Goal: Check status: Check status

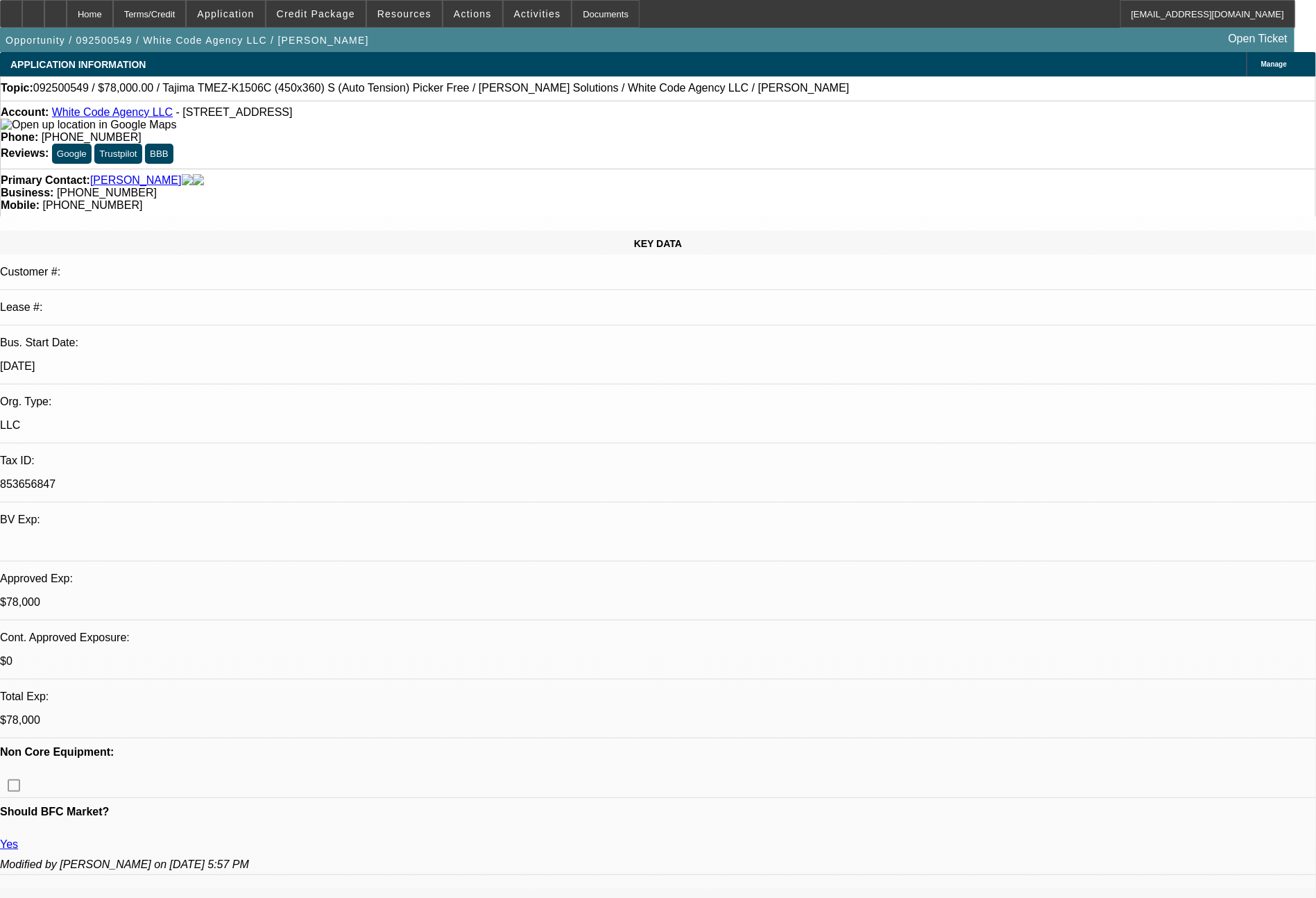
select select "0"
select select "2"
select select "0.1"
select select "4"
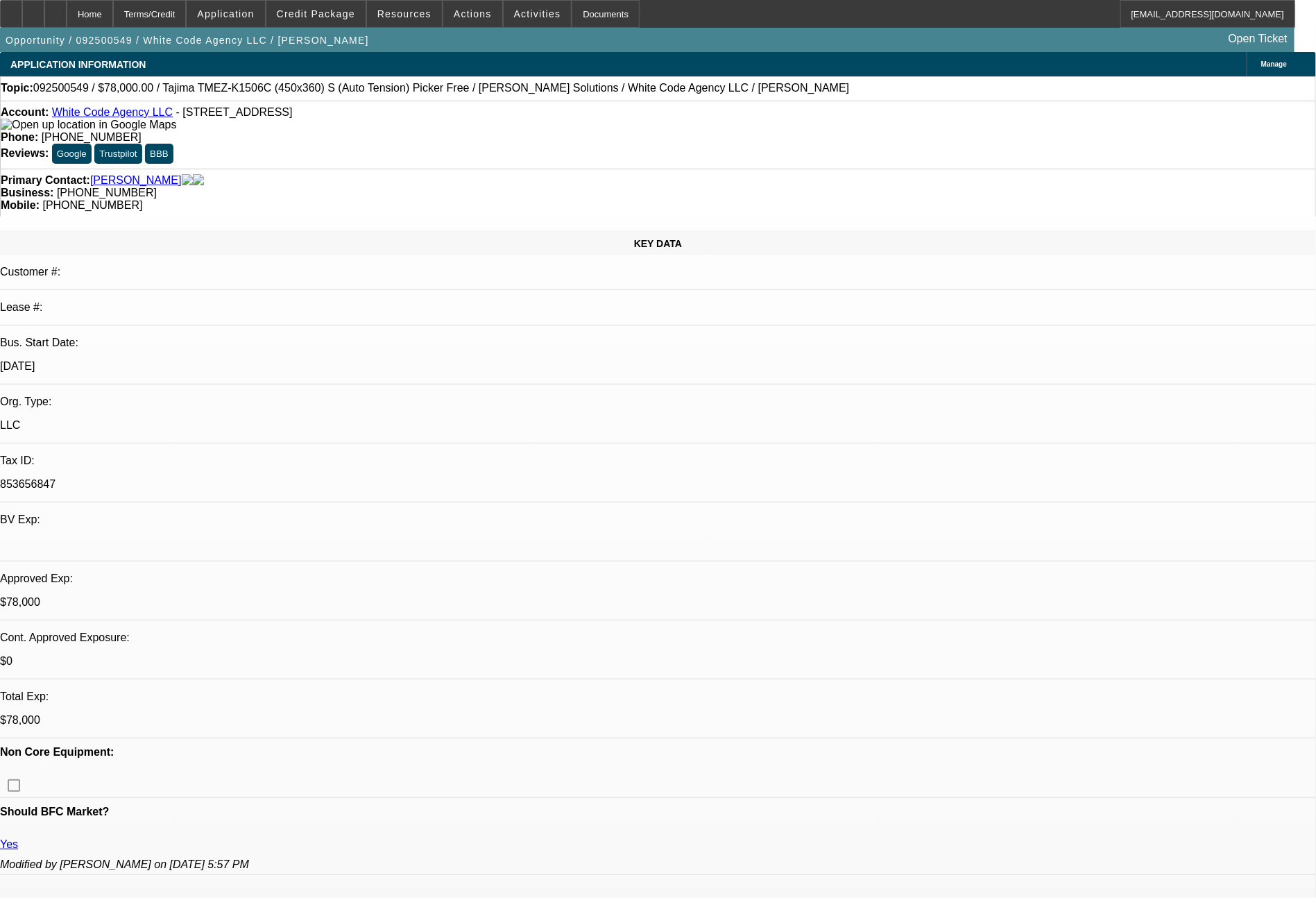
select select "0"
select select "2"
select select "0"
select select "6"
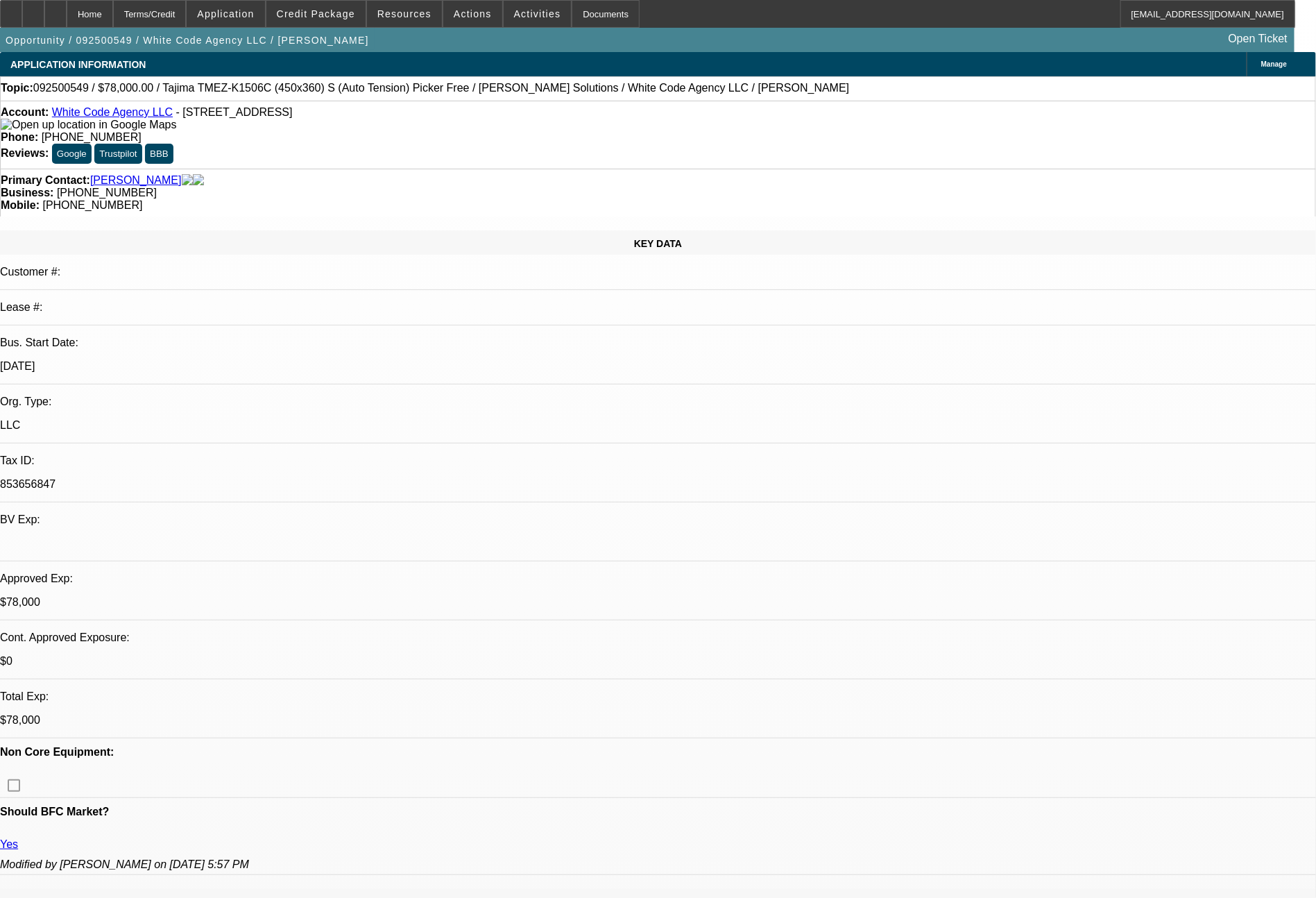
select select "0"
select select "2"
select select "0.1"
select select "4"
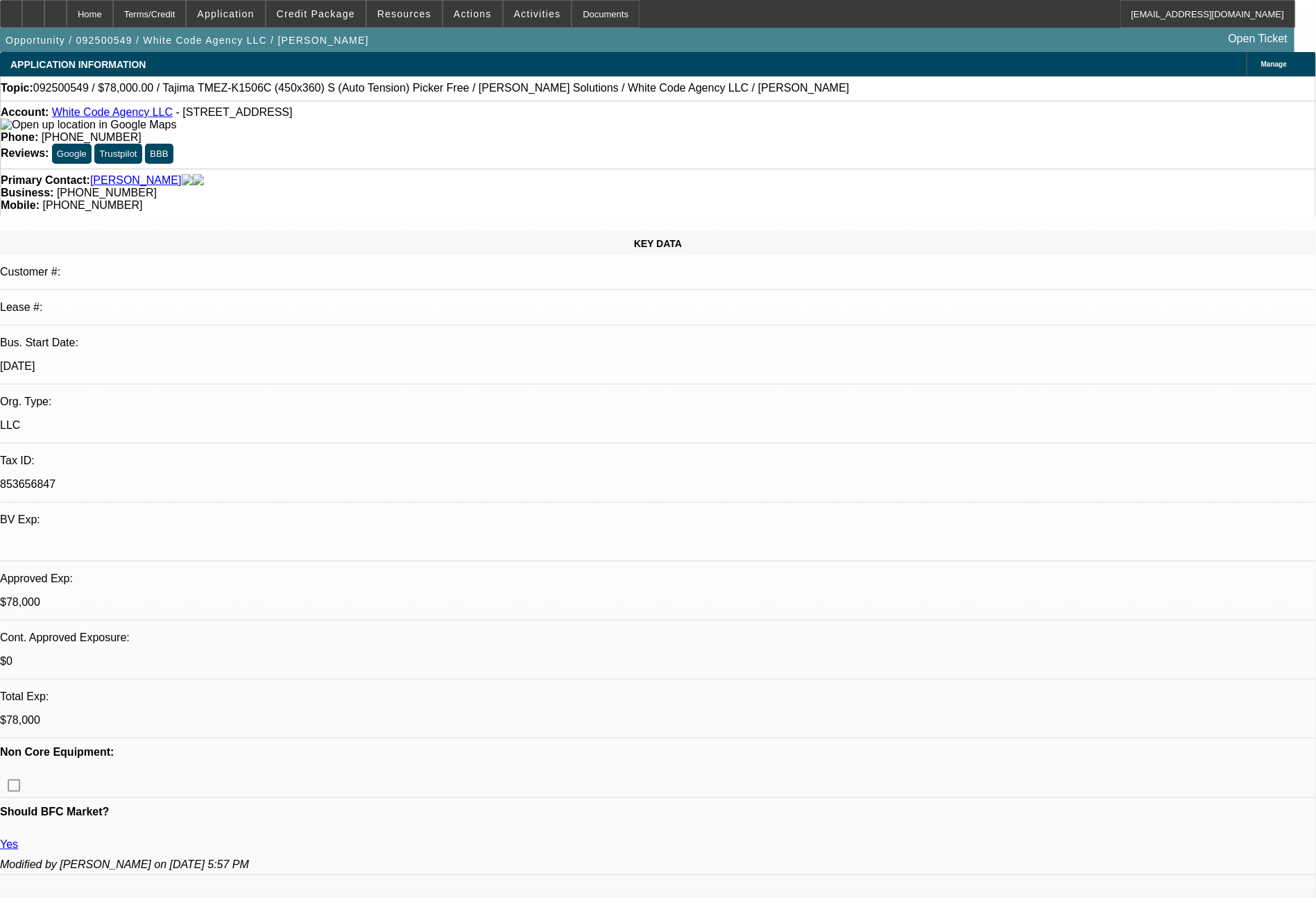
select select "0"
select select "2"
select select "0"
select select "6"
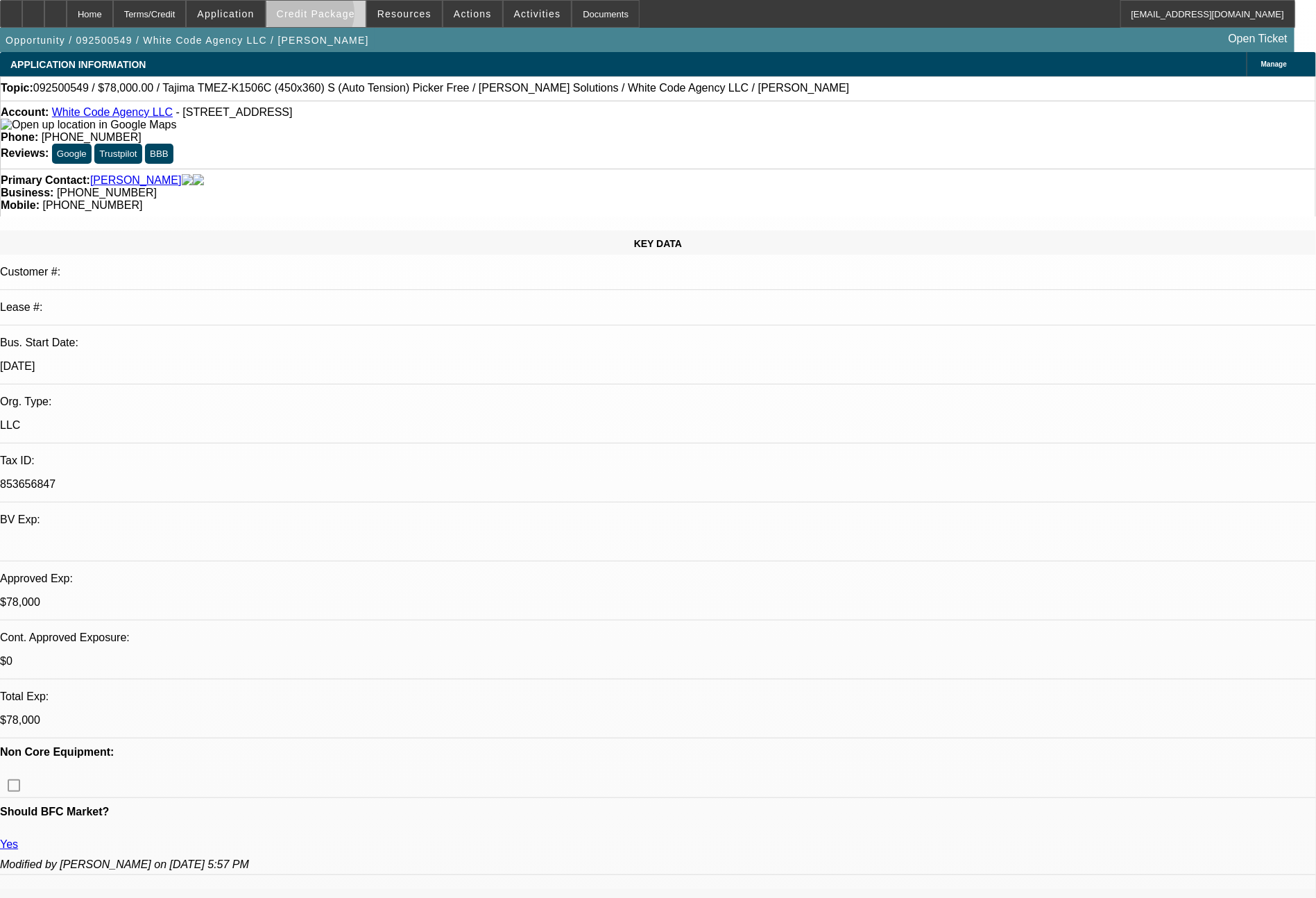
click at [336, 16] on span "Credit Package" at bounding box center [316, 14] width 78 height 11
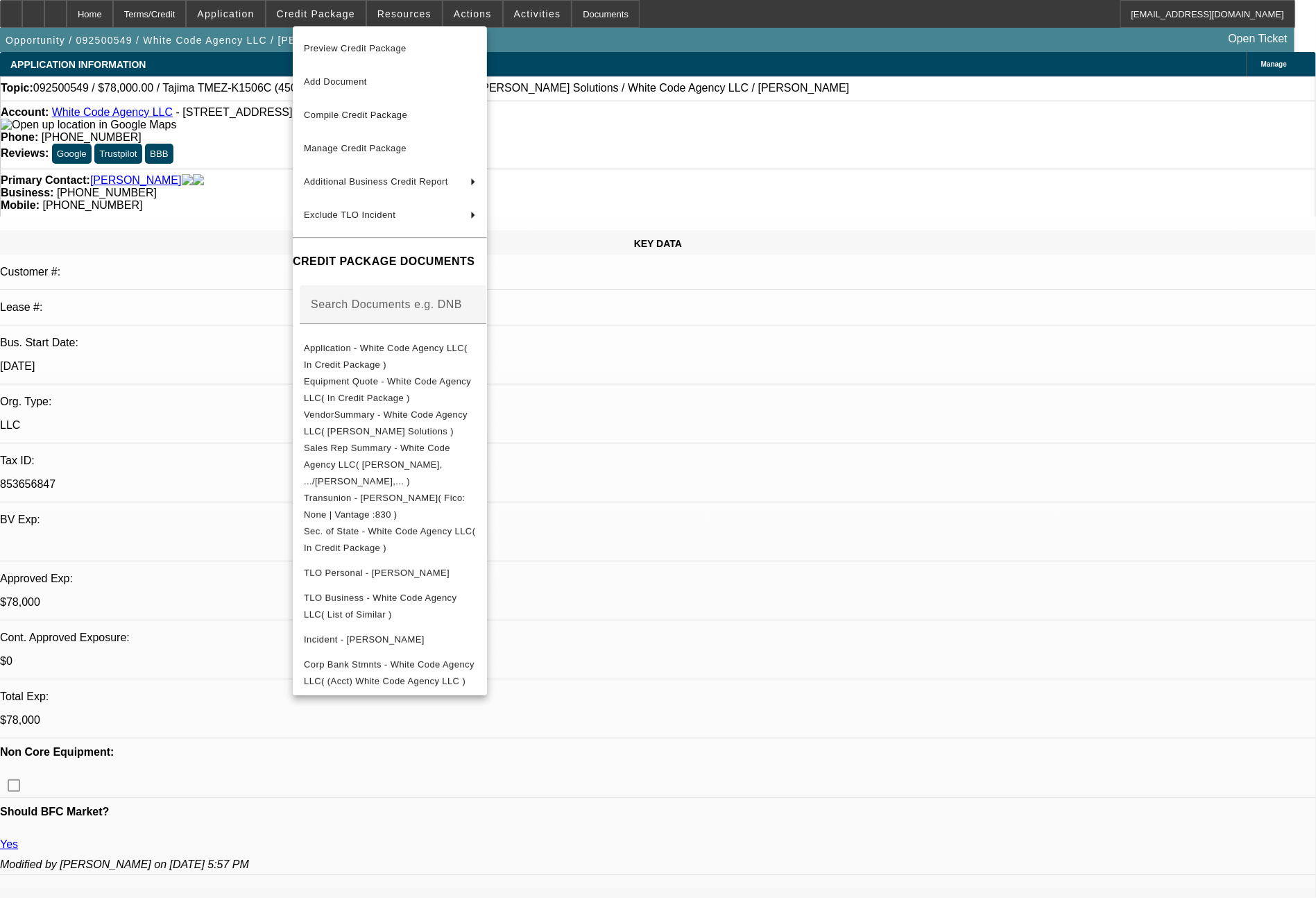
click at [934, 618] on div at bounding box center [658, 449] width 1316 height 898
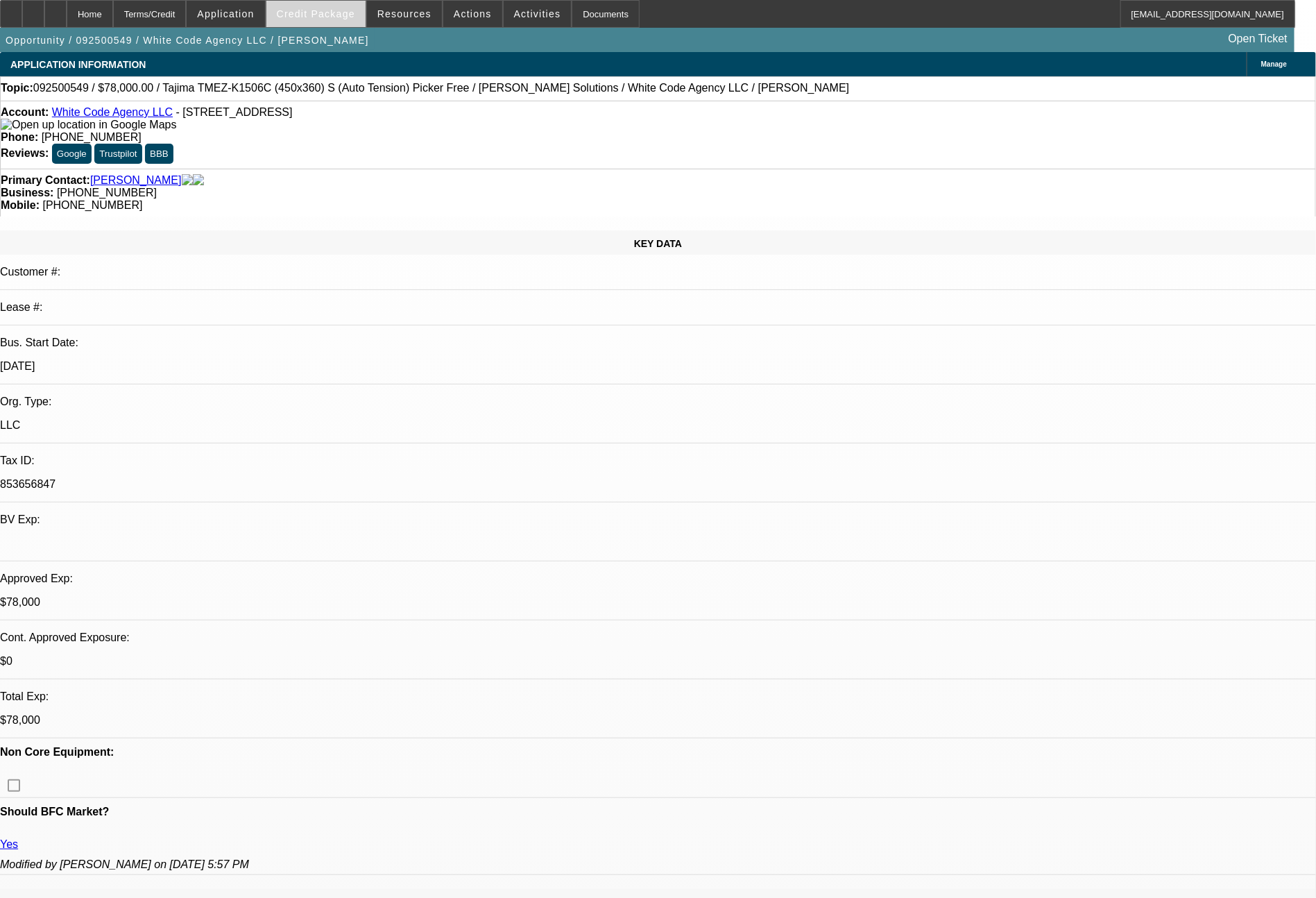
click at [340, 11] on span "Credit Package" at bounding box center [316, 14] width 78 height 11
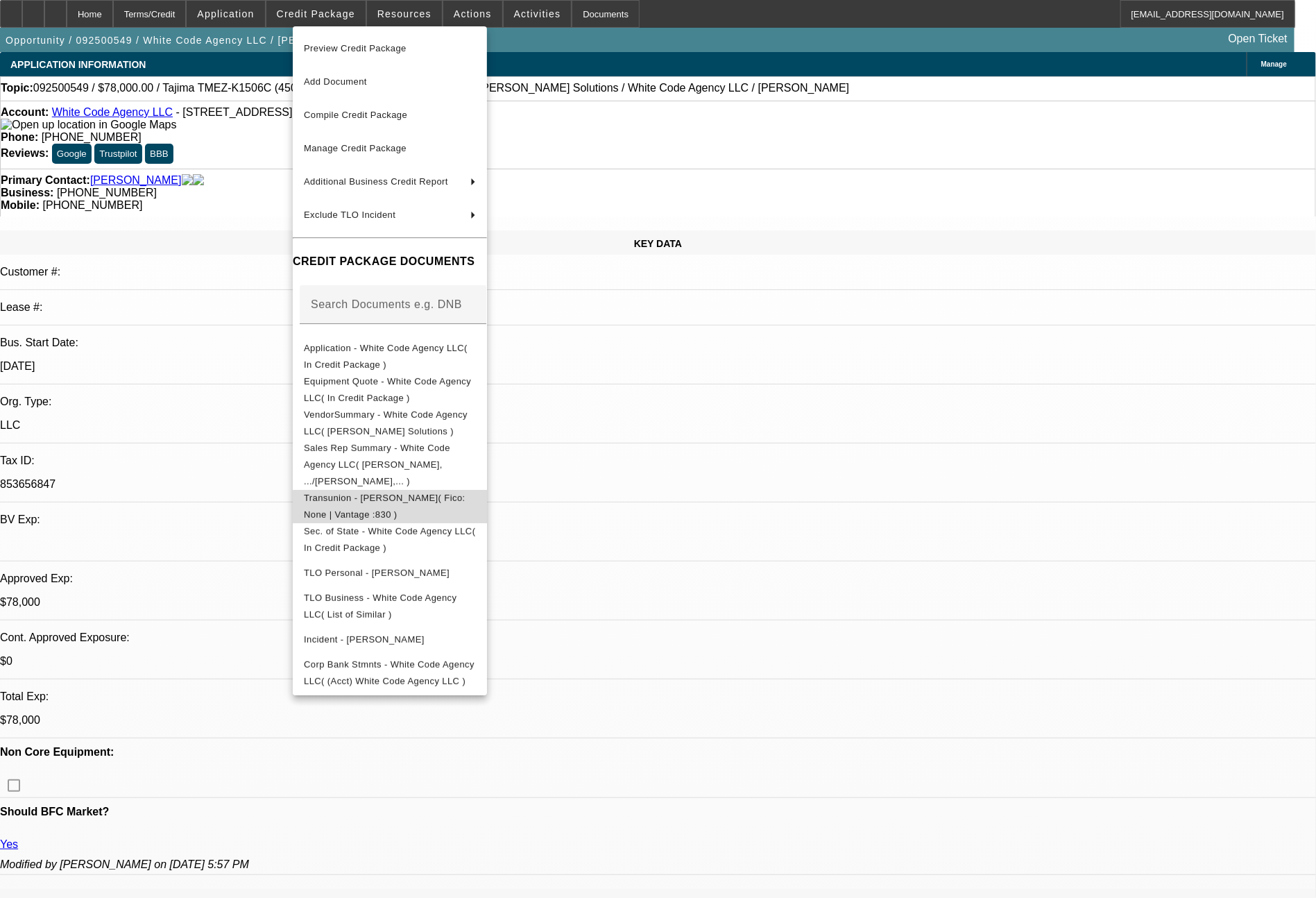
click at [466, 493] on span "Transunion - [PERSON_NAME]( Fico: None | Vantage :830 )" at bounding box center [384, 506] width 162 height 27
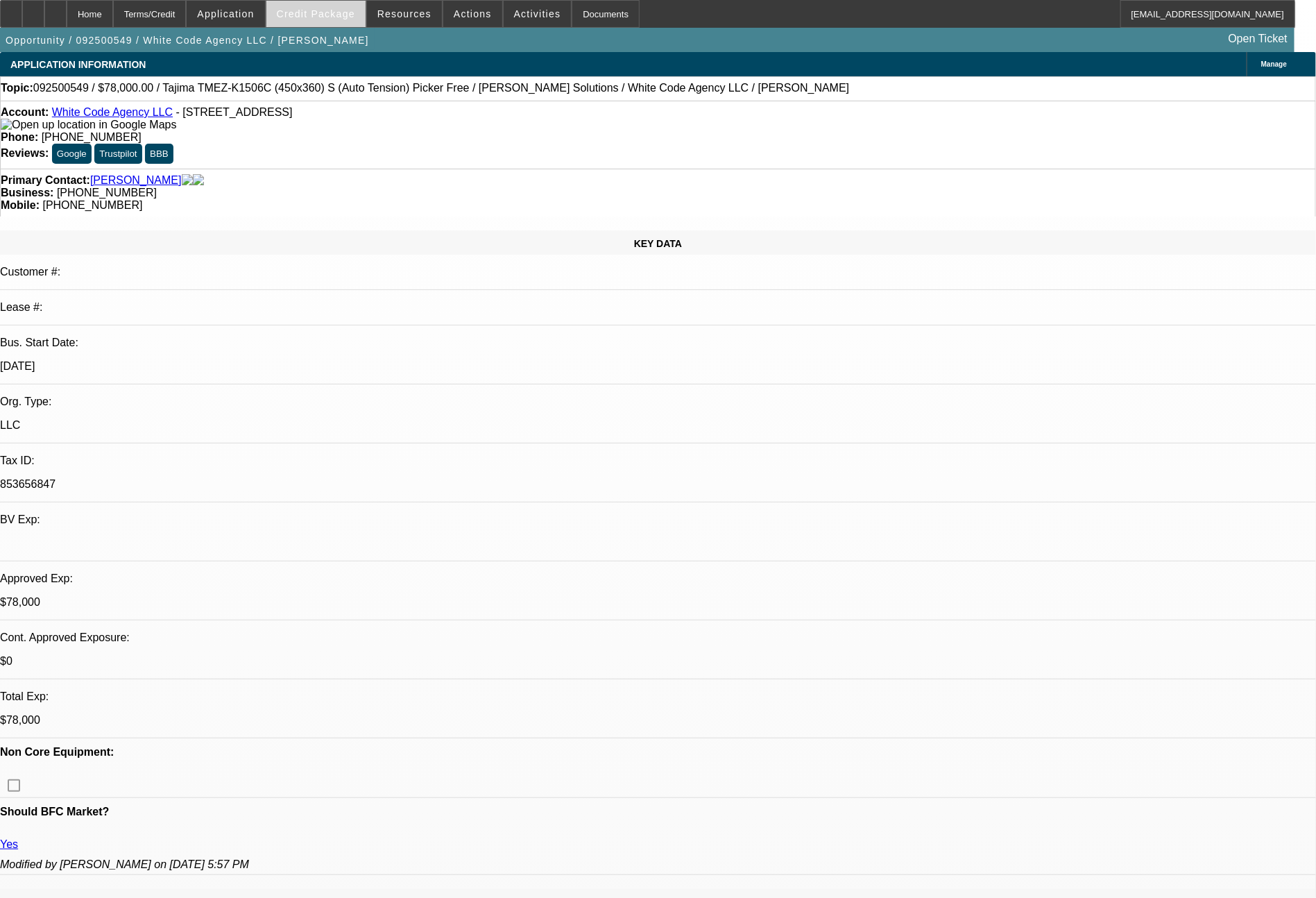
click at [352, 16] on span "Credit Package" at bounding box center [316, 14] width 78 height 11
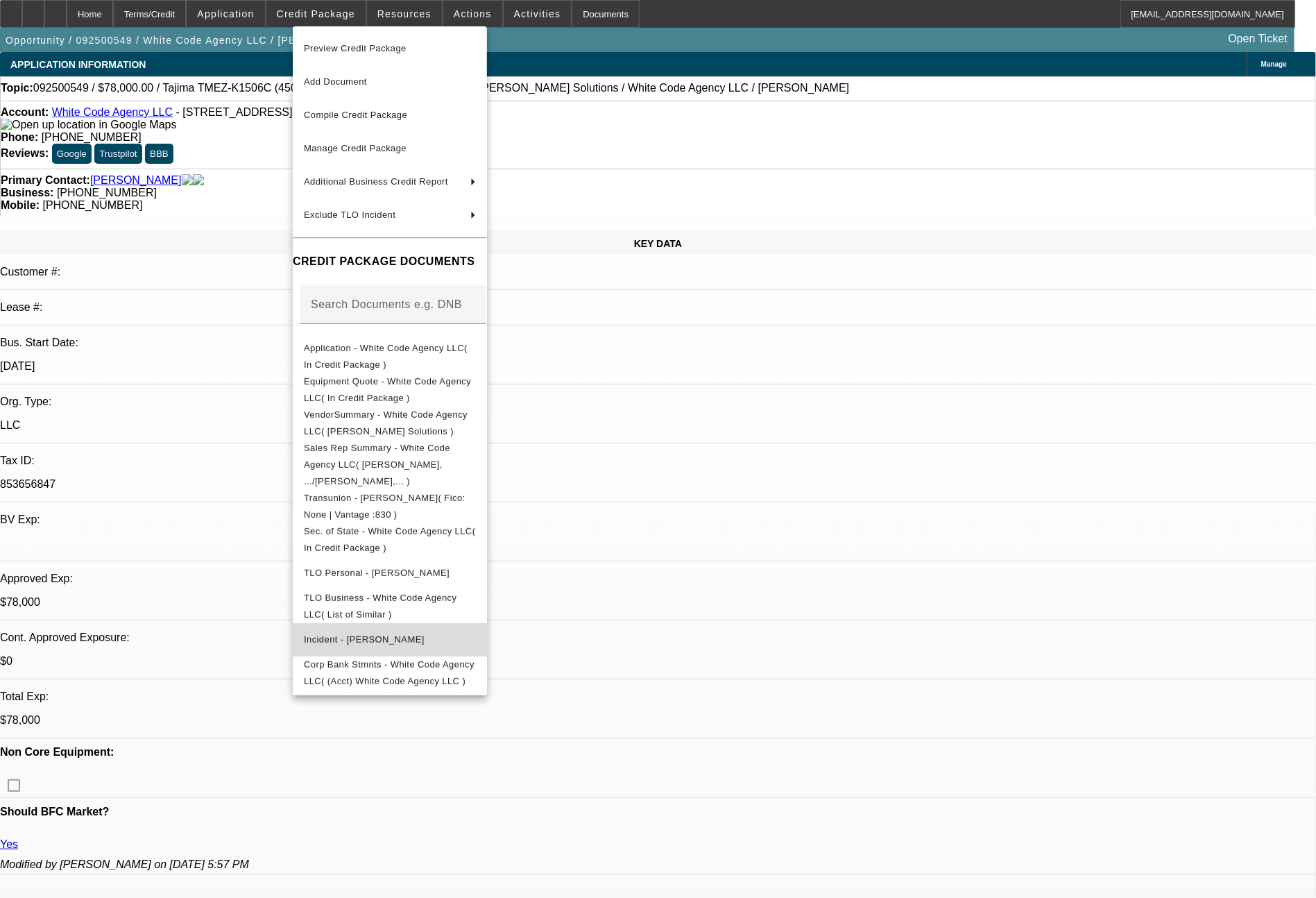
click at [411, 635] on span "Incident - [PERSON_NAME]" at bounding box center [364, 640] width 121 height 10
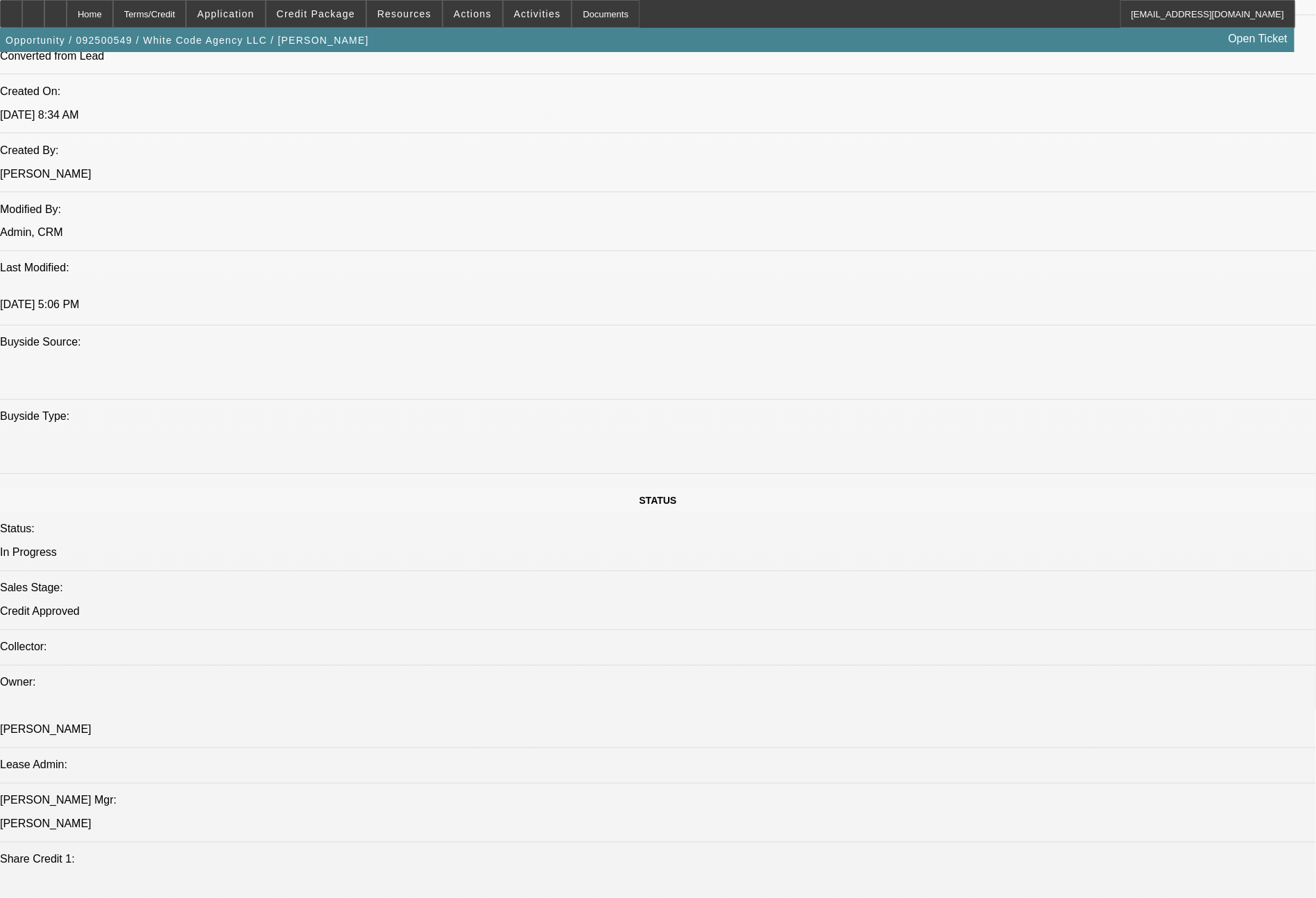
scroll to position [947, 0]
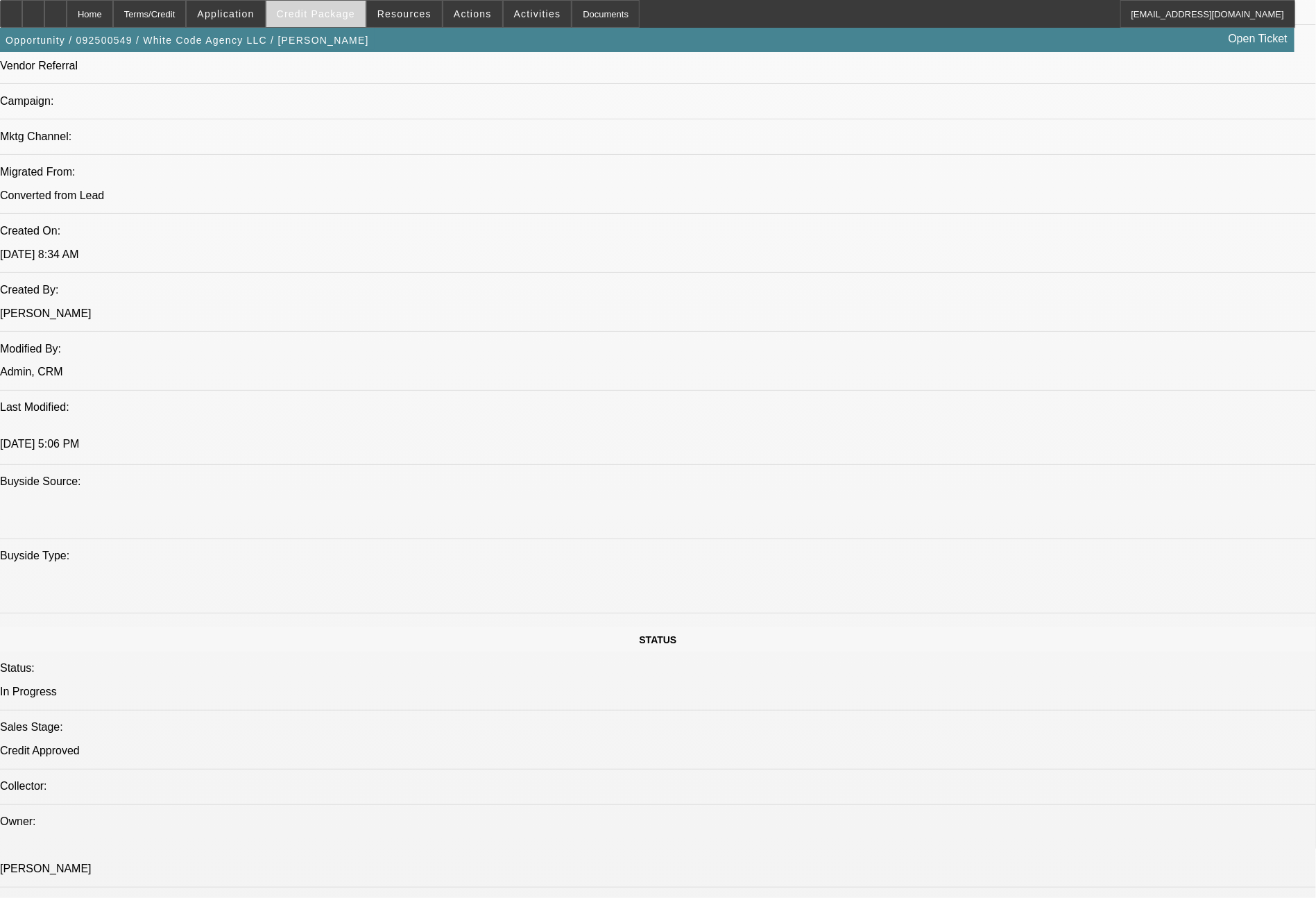
click at [347, 10] on span "Credit Package" at bounding box center [316, 14] width 78 height 11
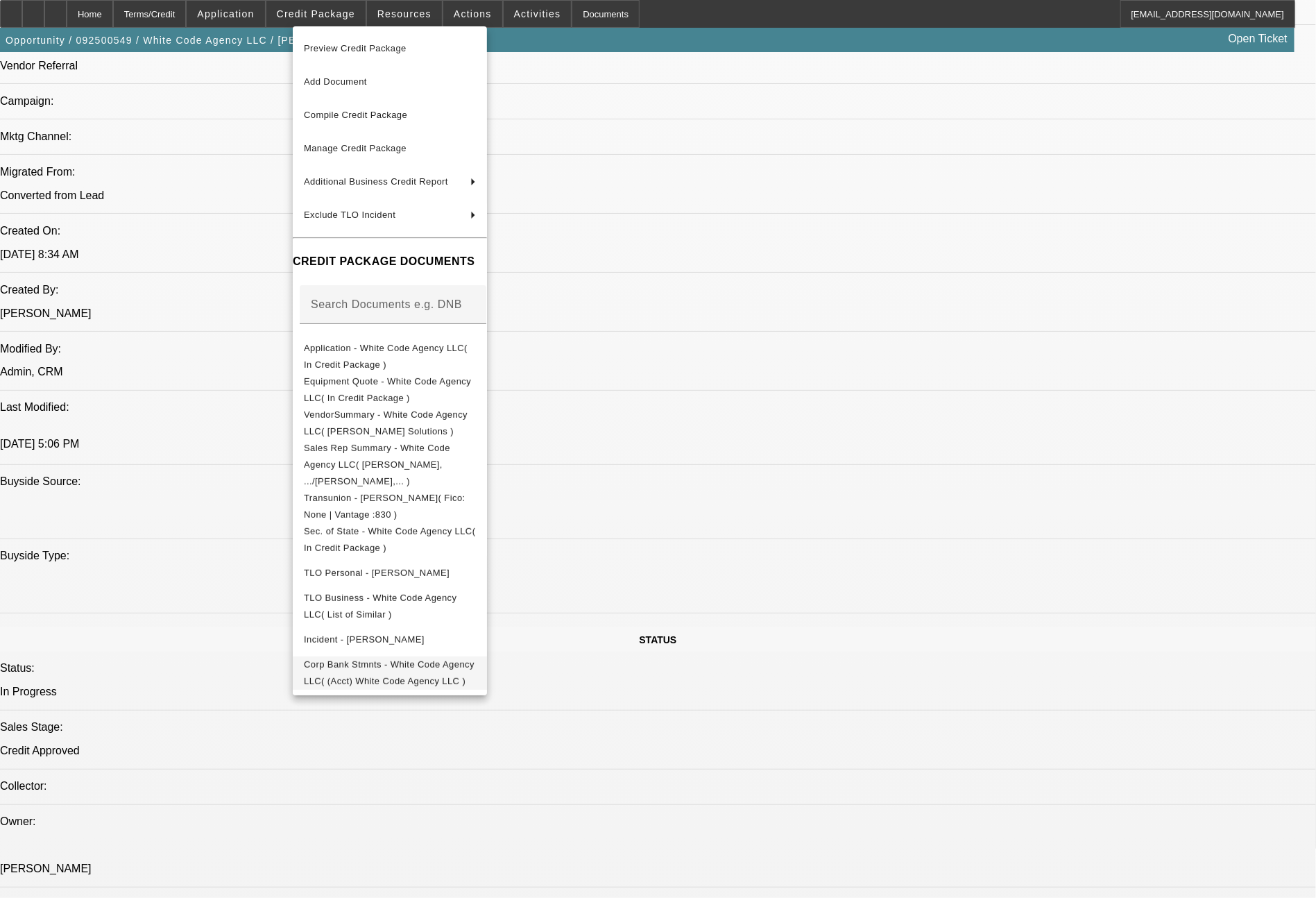
click at [463, 657] on button "Corp Bank Stmnts - White Code Agency LLC( (Acct) White Code Agency LLC )" at bounding box center [389, 673] width 194 height 34
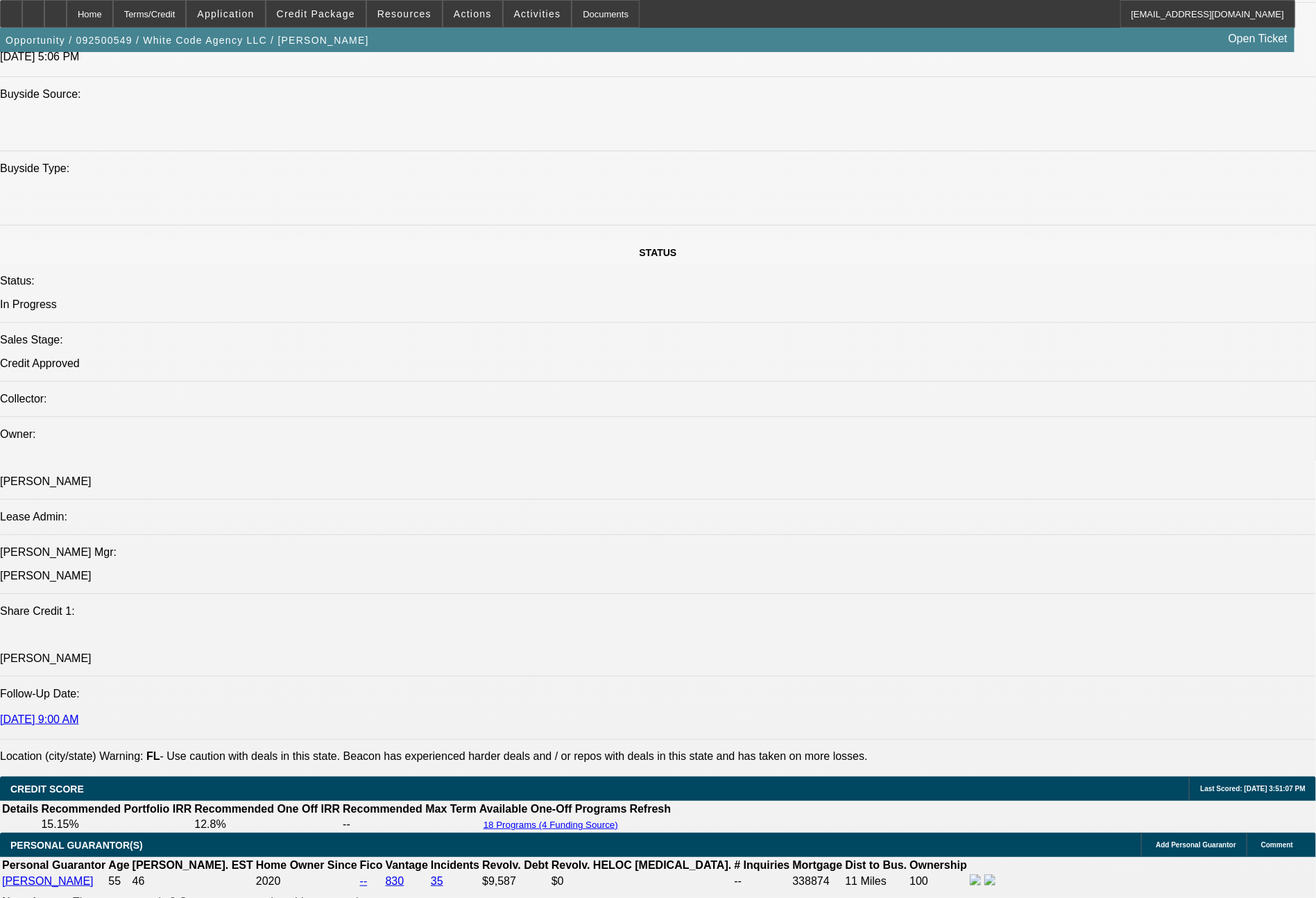
scroll to position [550, 0]
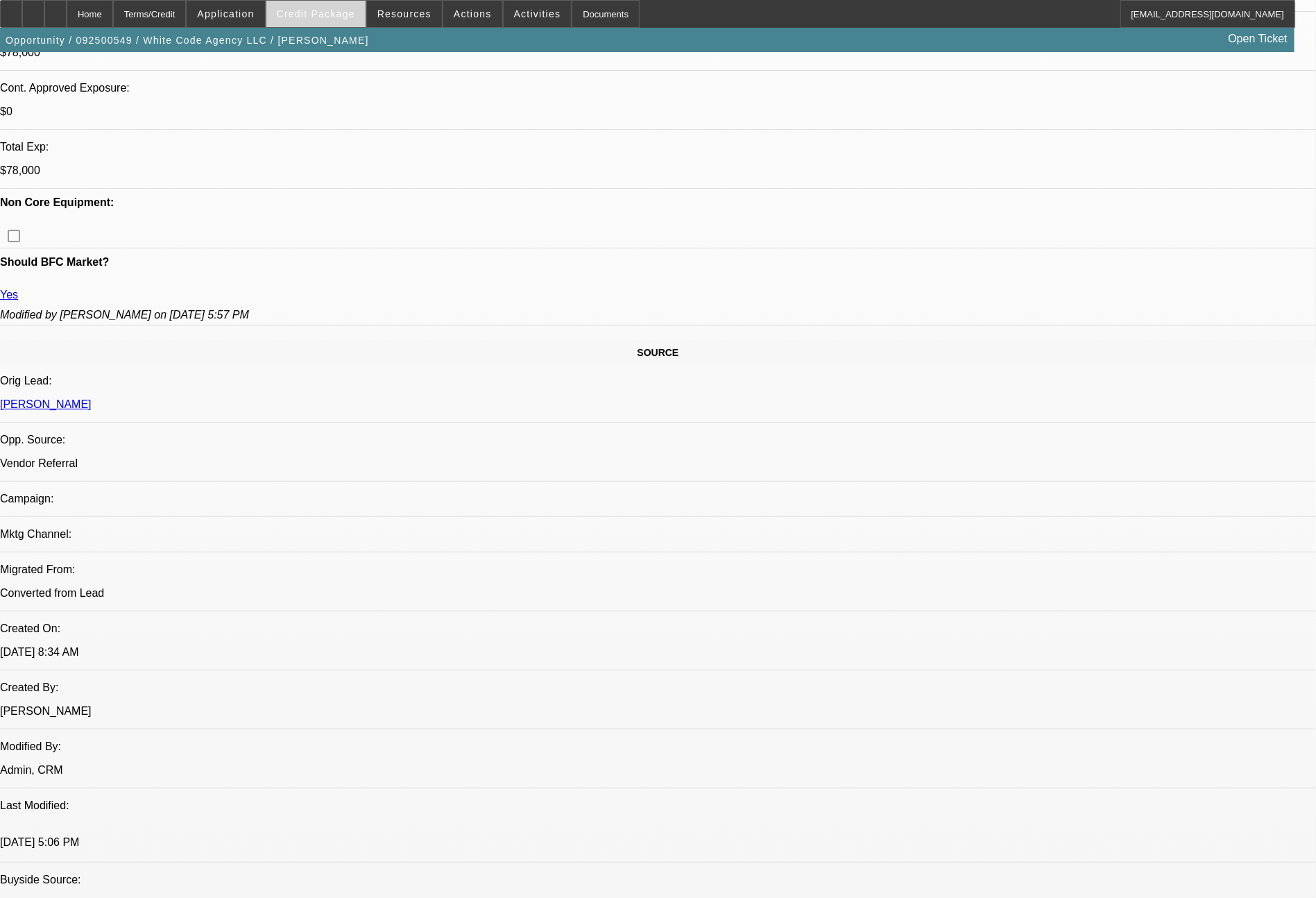
click at [333, 15] on span "Credit Package" at bounding box center [316, 14] width 78 height 11
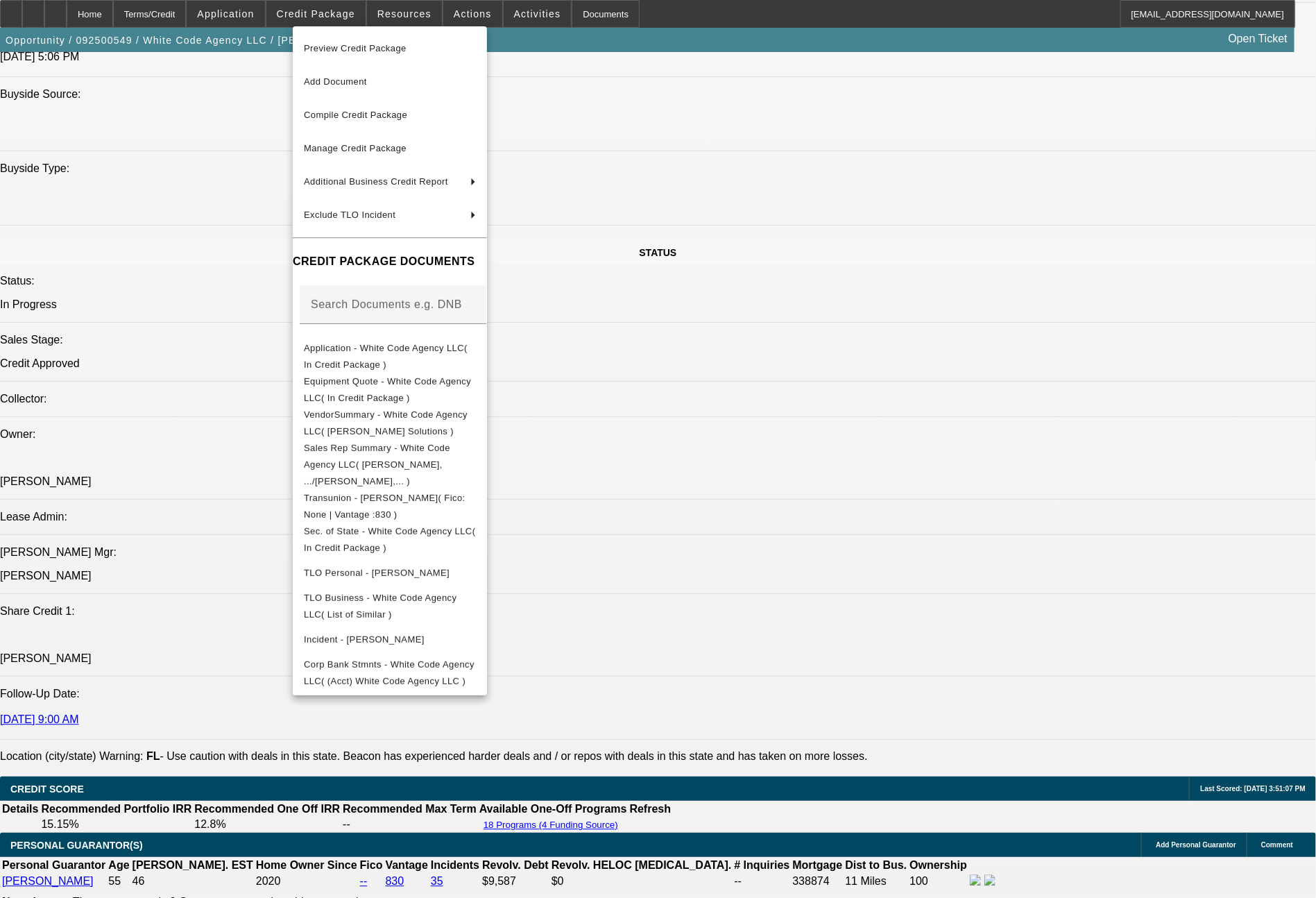
scroll to position [2122, 0]
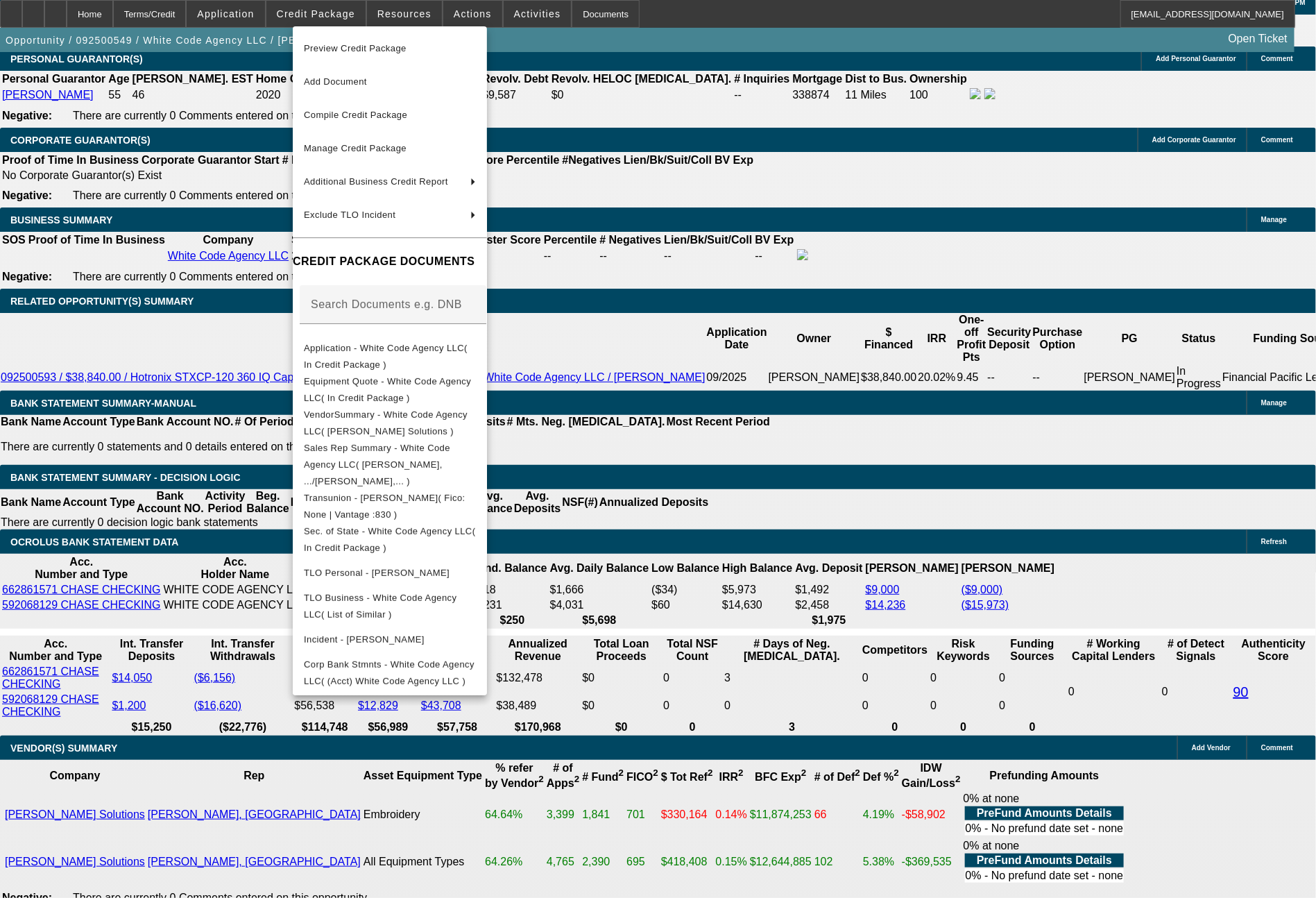
click at [1111, 677] on div at bounding box center [658, 449] width 1316 height 898
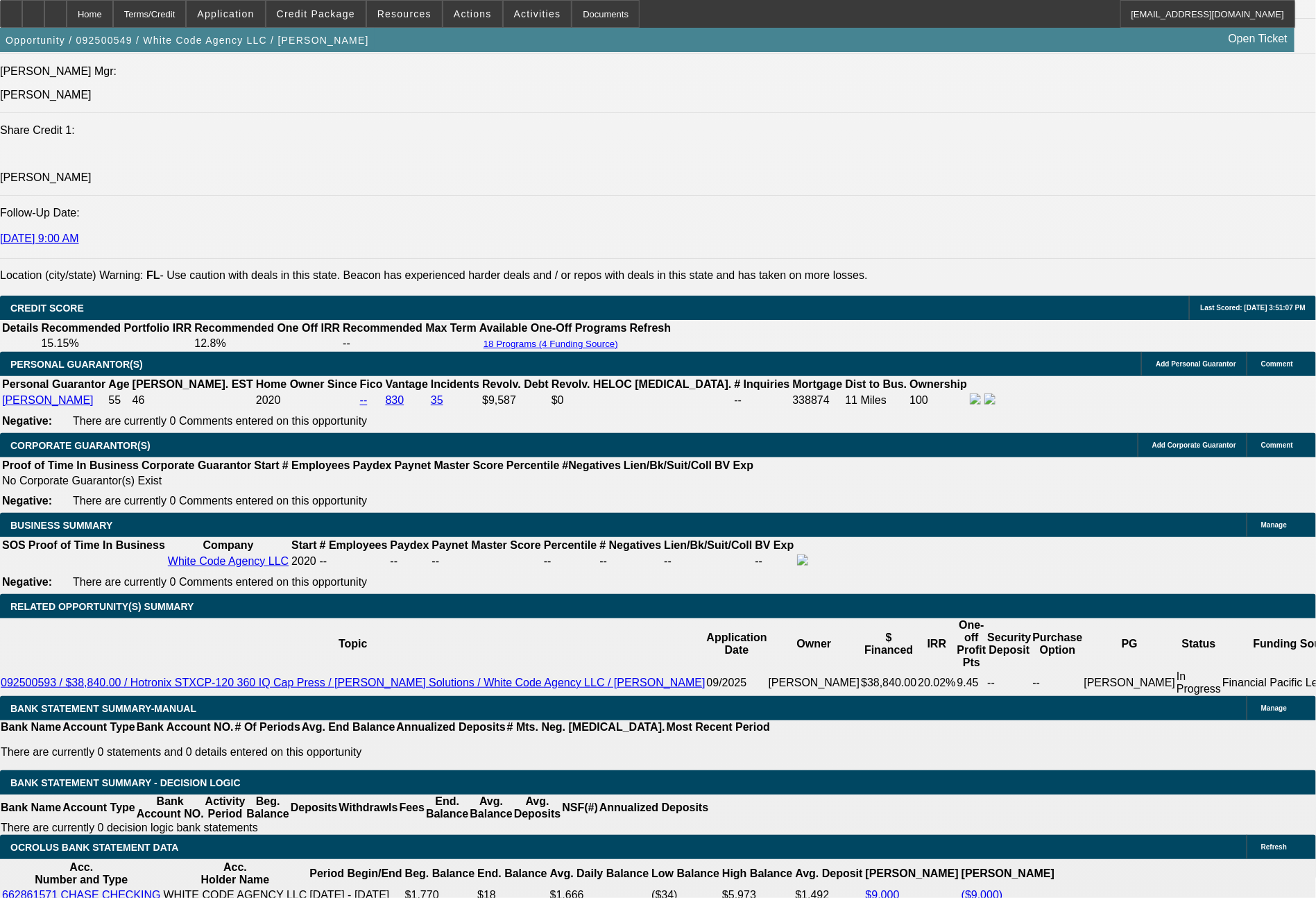
scroll to position [1721, 0]
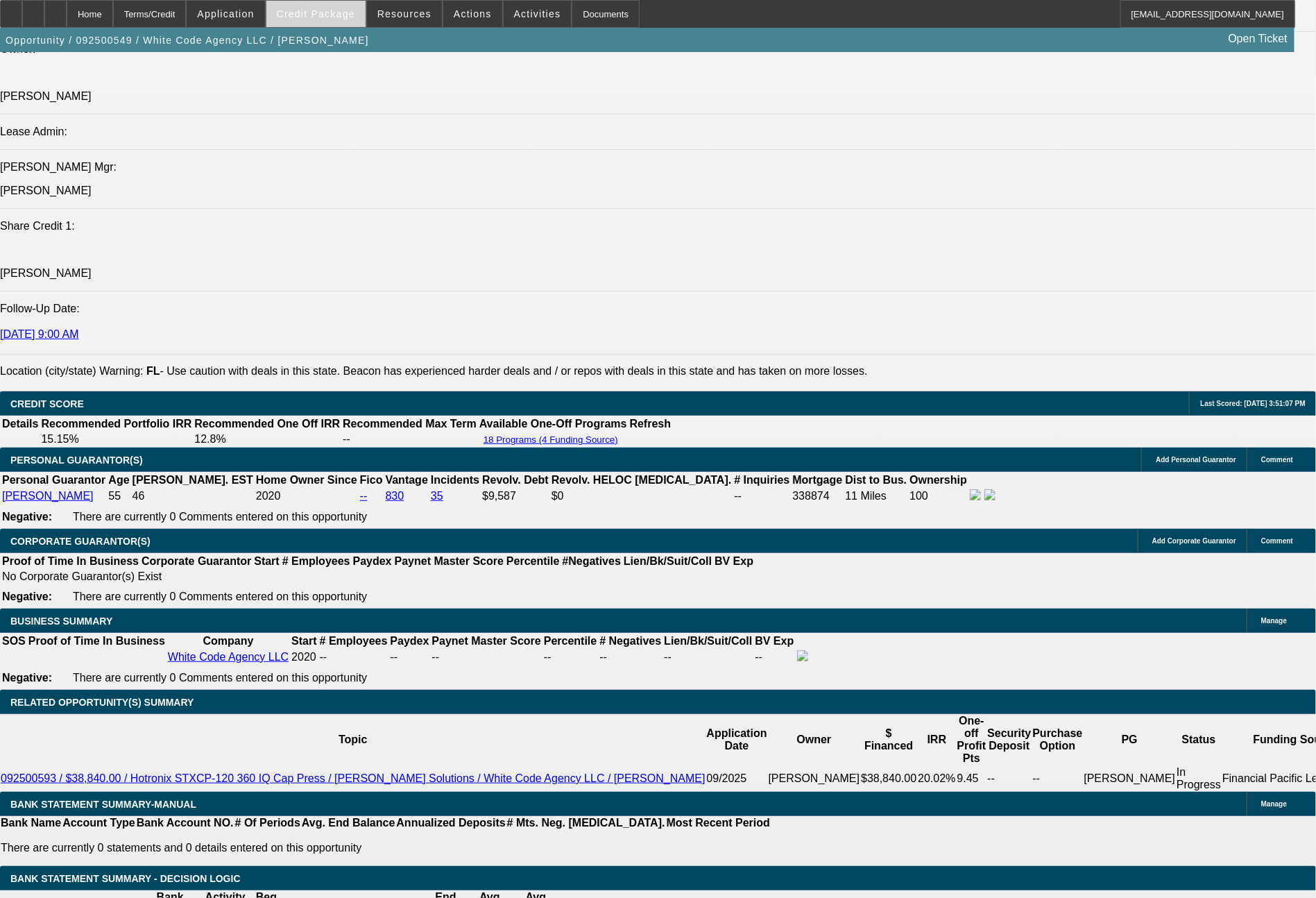
click at [344, 13] on span "Credit Package" at bounding box center [316, 14] width 78 height 11
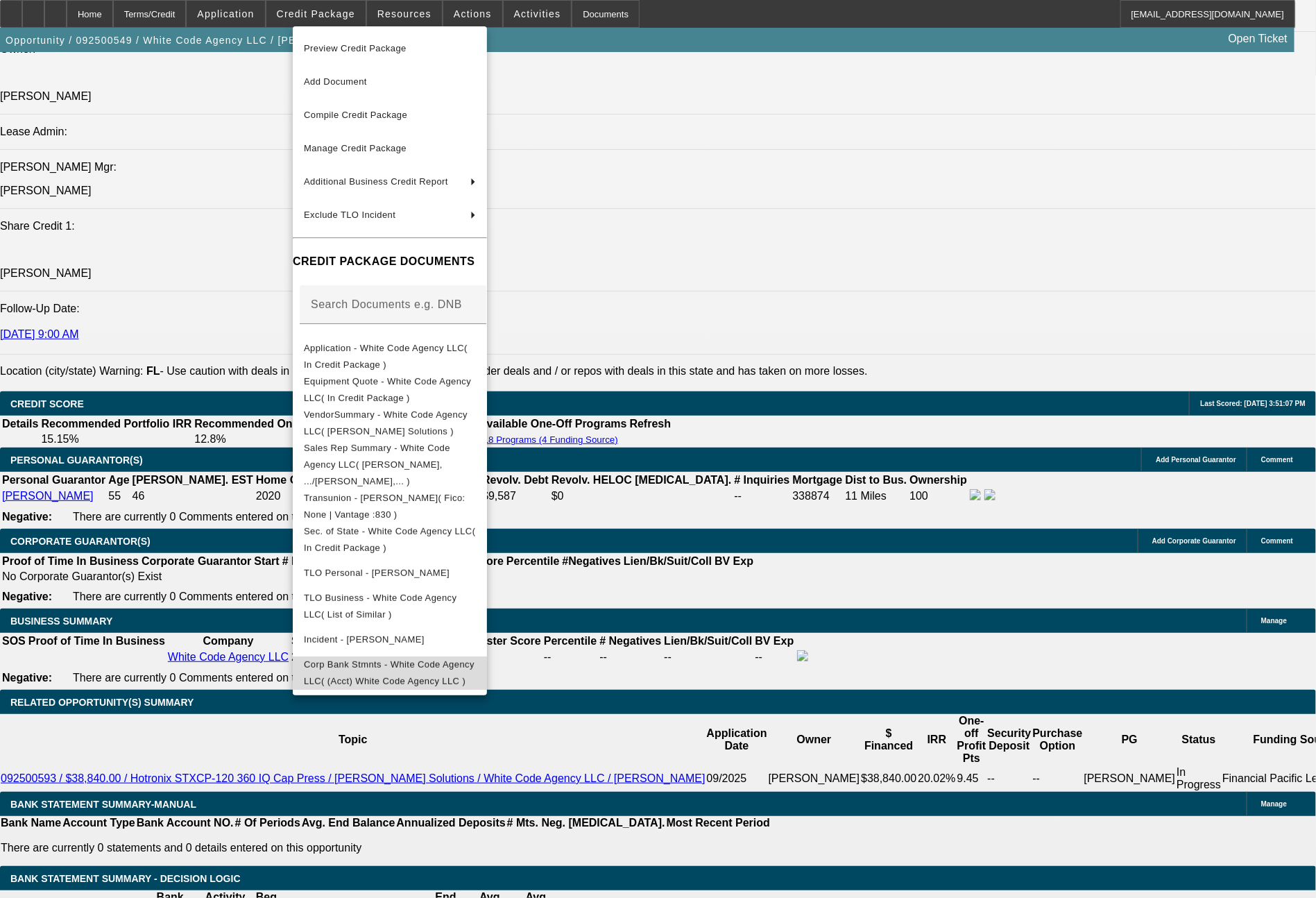
click at [476, 657] on span "Corp Bank Stmnts - White Code Agency LLC( (Acct) White Code Agency LLC )" at bounding box center [389, 673] width 172 height 34
